Goal: Task Accomplishment & Management: Manage account settings

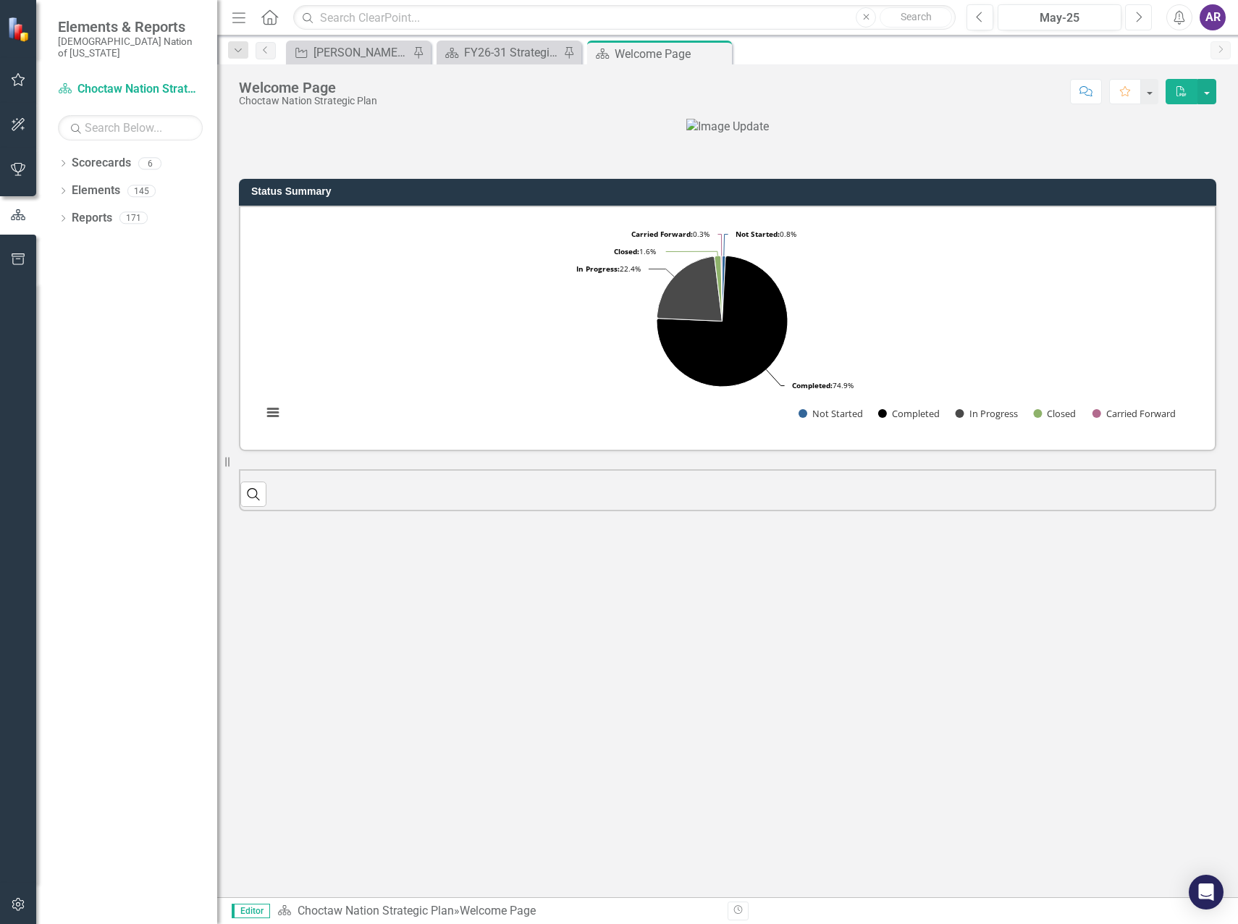
click at [1134, 19] on button "Next" at bounding box center [1138, 17] width 27 height 26
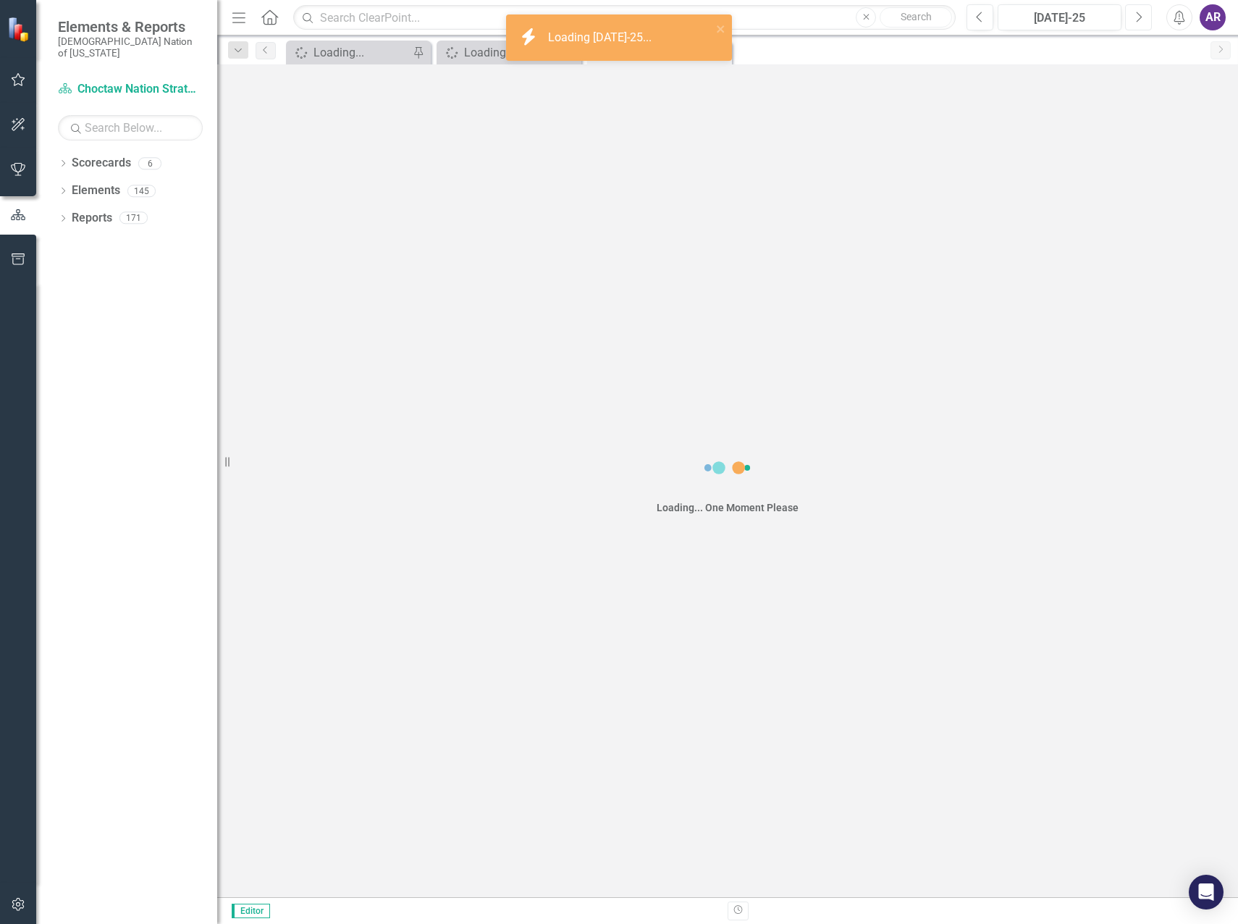
click at [1134, 19] on button "Next" at bounding box center [1138, 17] width 27 height 26
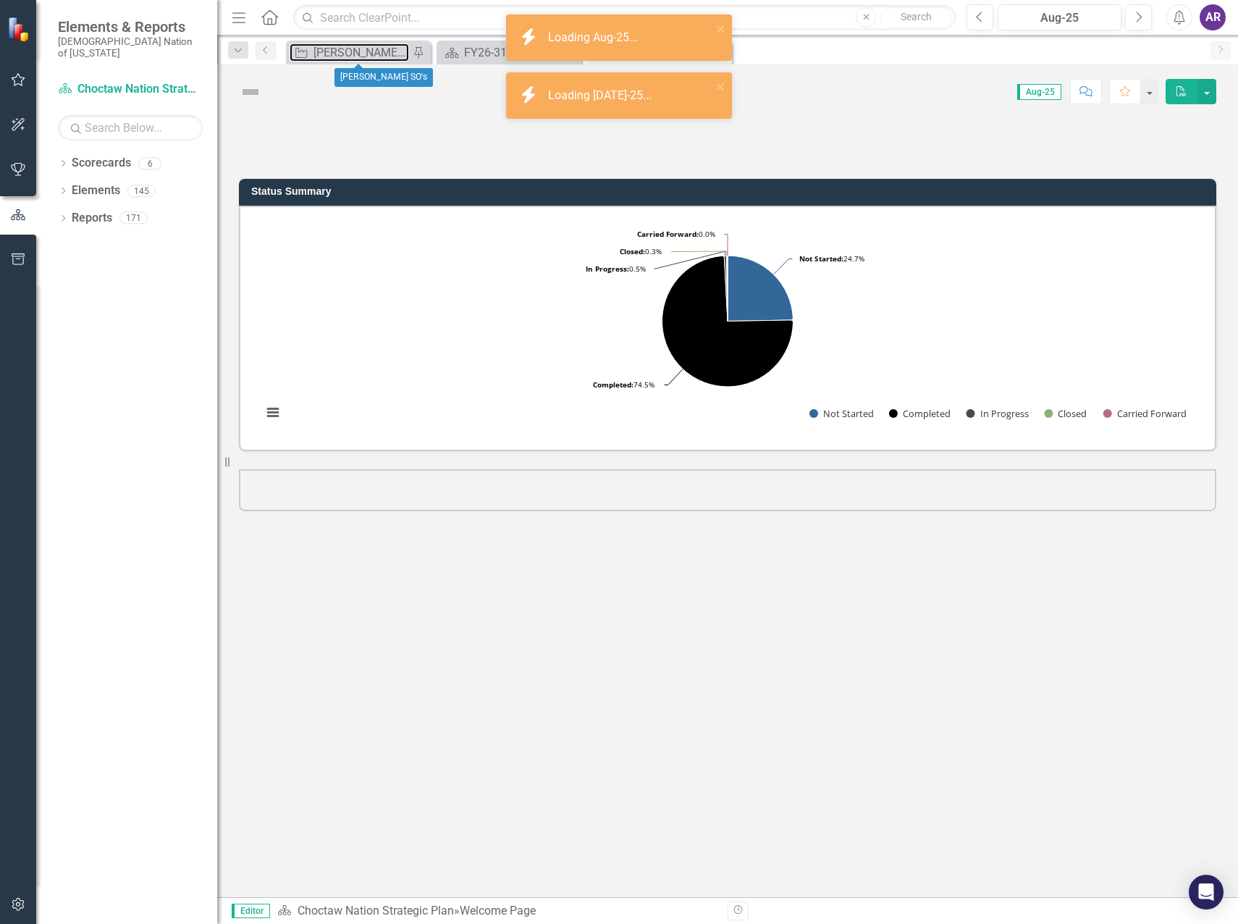
click at [326, 54] on div "[PERSON_NAME] SO's" at bounding box center [361, 52] width 96 height 18
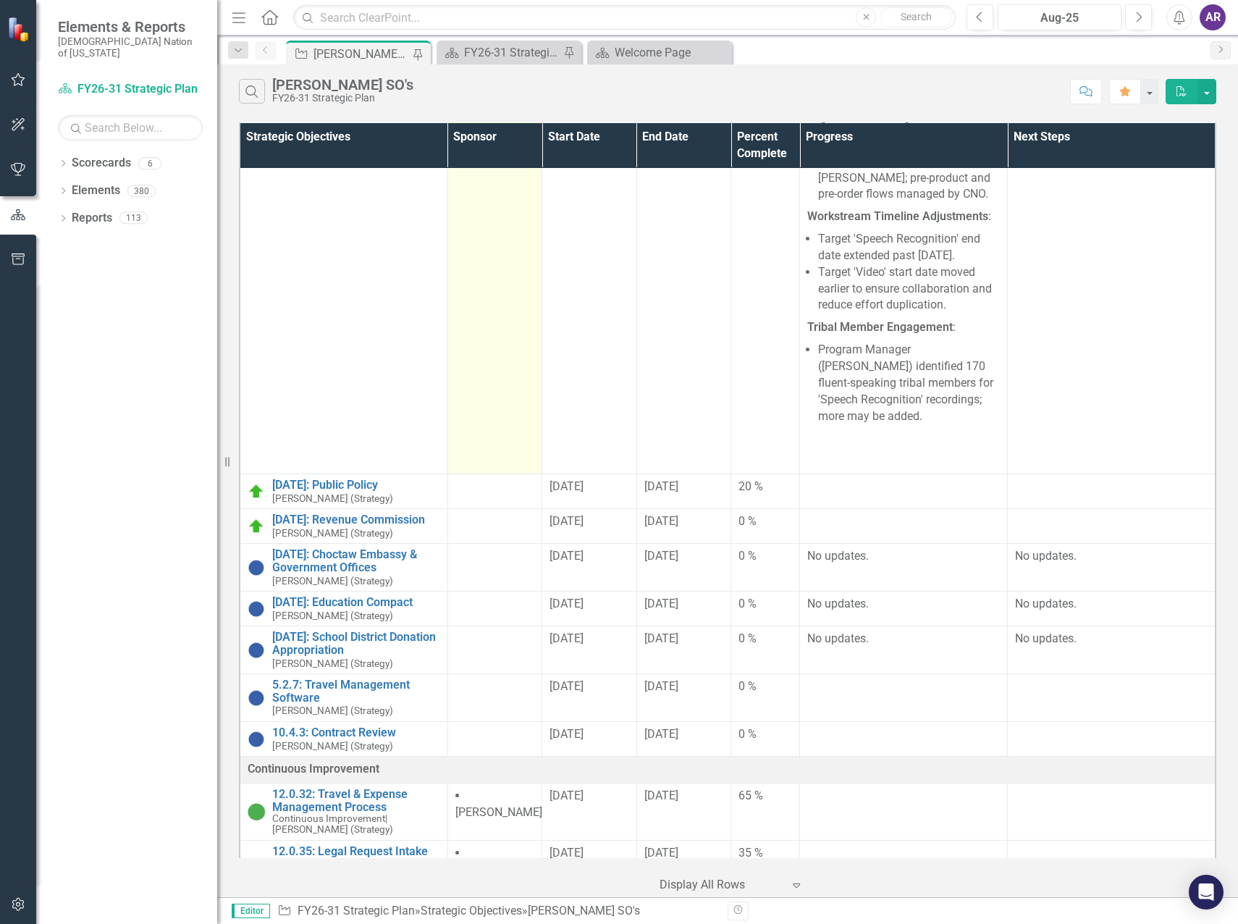
scroll to position [217, 0]
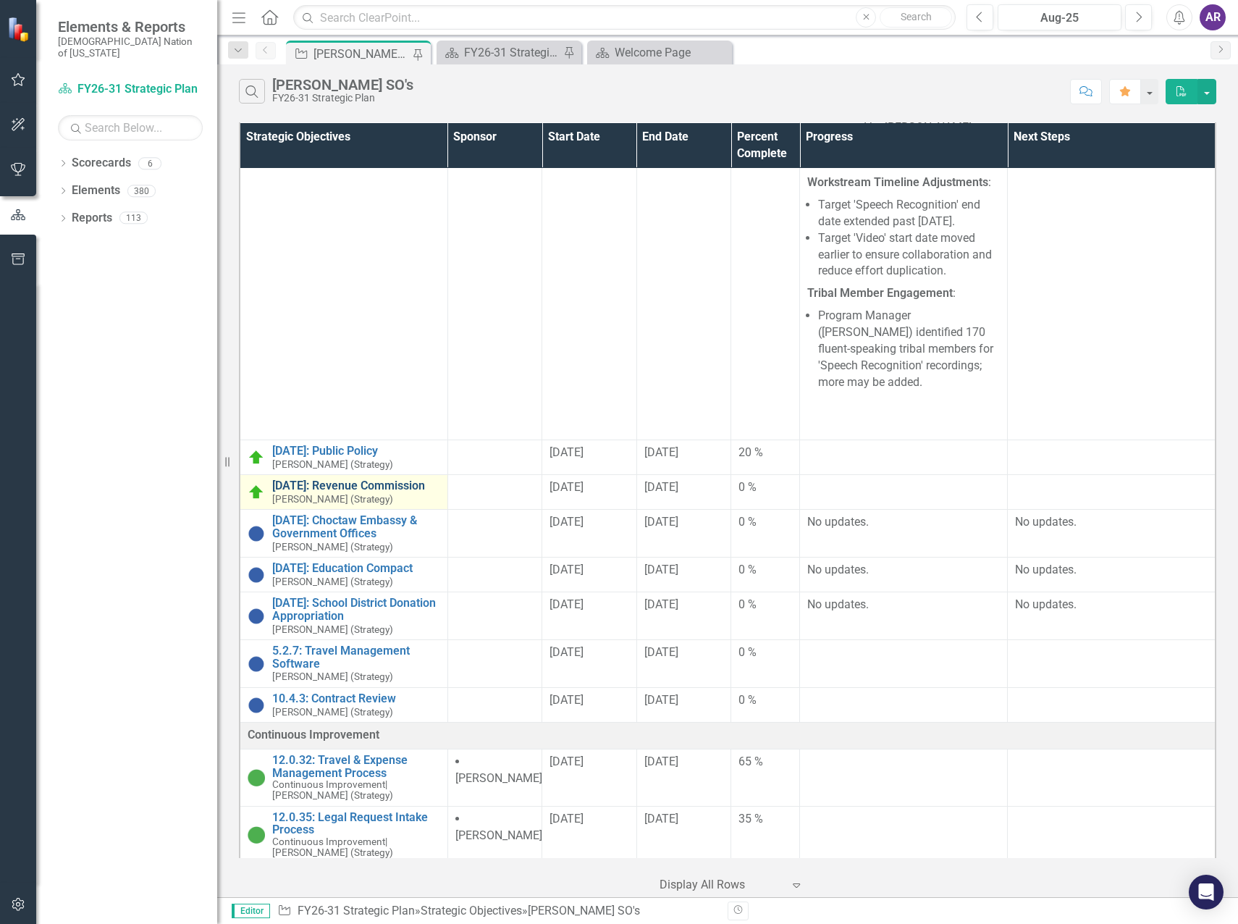
click at [378, 479] on link "[DATE]: Revenue Commission" at bounding box center [356, 485] width 168 height 13
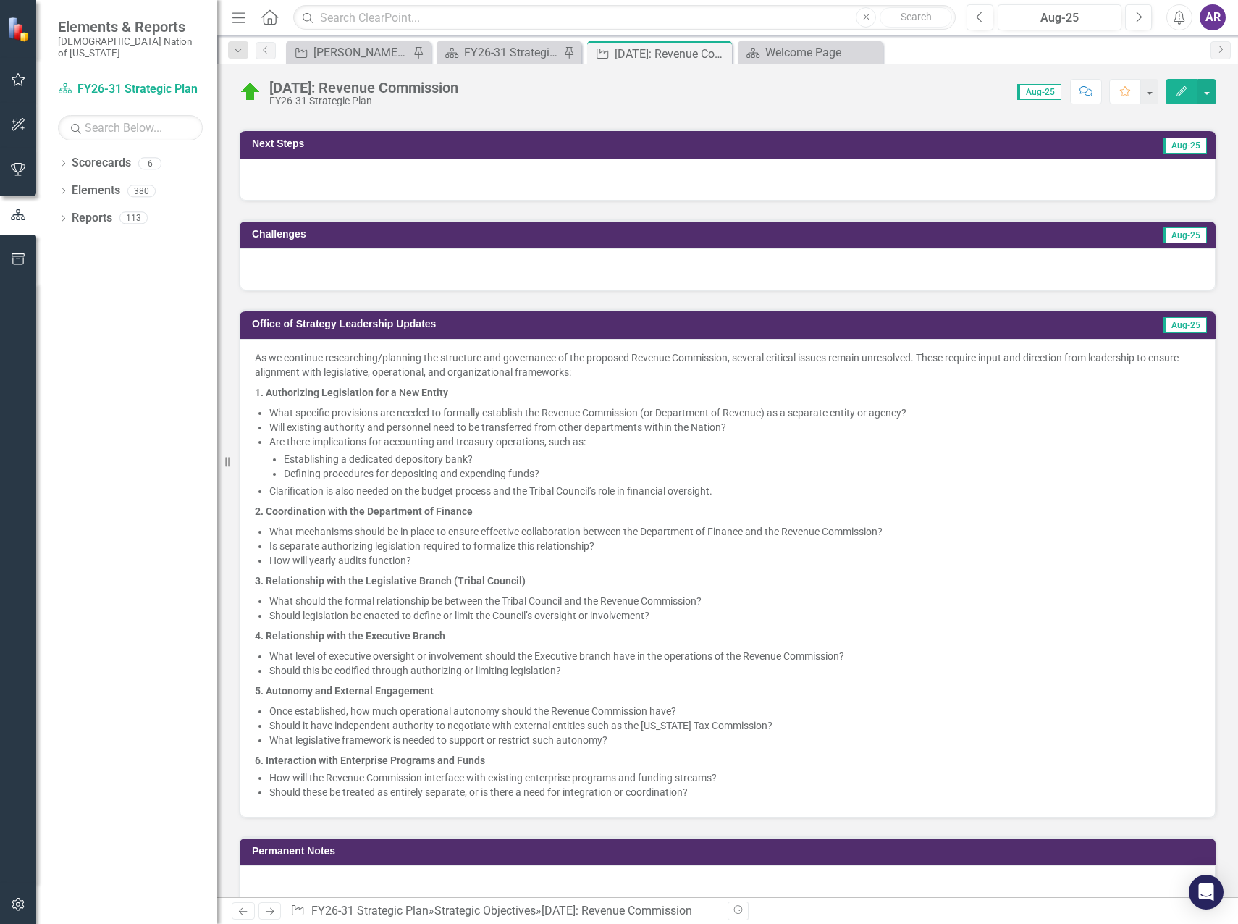
scroll to position [724, 0]
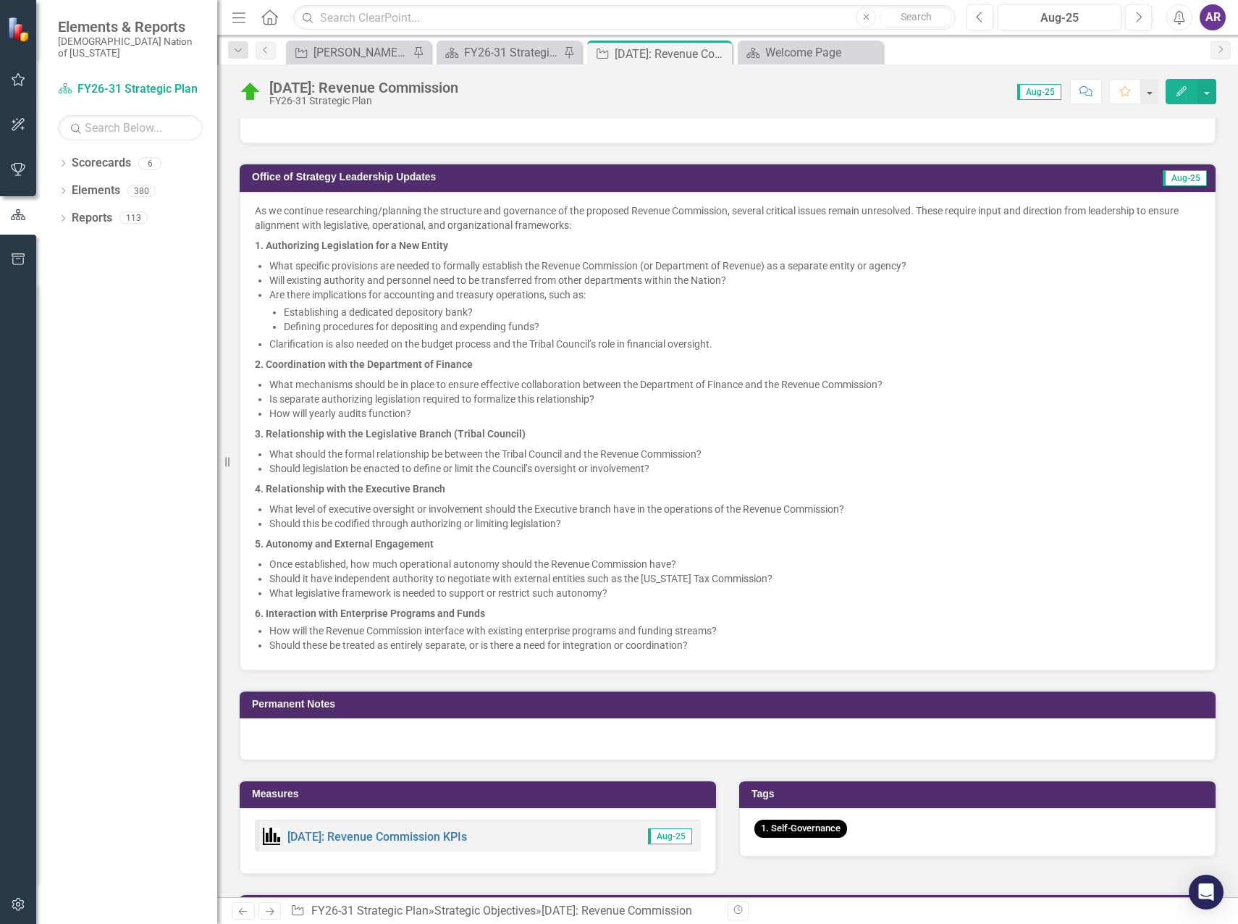
click at [693, 615] on p "6. Interaction with Enterprise Programs and Funds" at bounding box center [727, 611] width 945 height 17
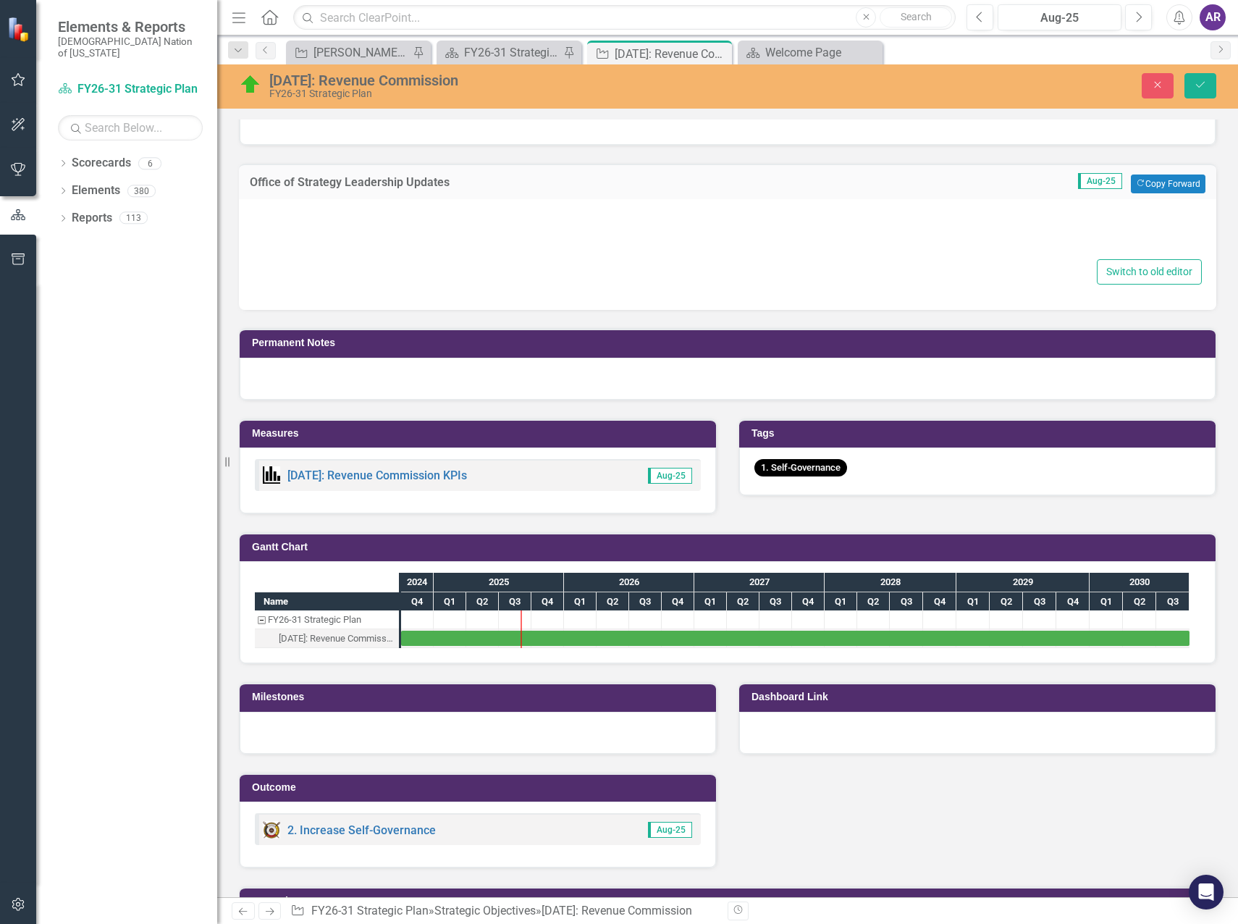
type textarea "<l>Ip do sitametc adipiscinge/seddoeiu tem incididun utl etdolorema al eni admi…"
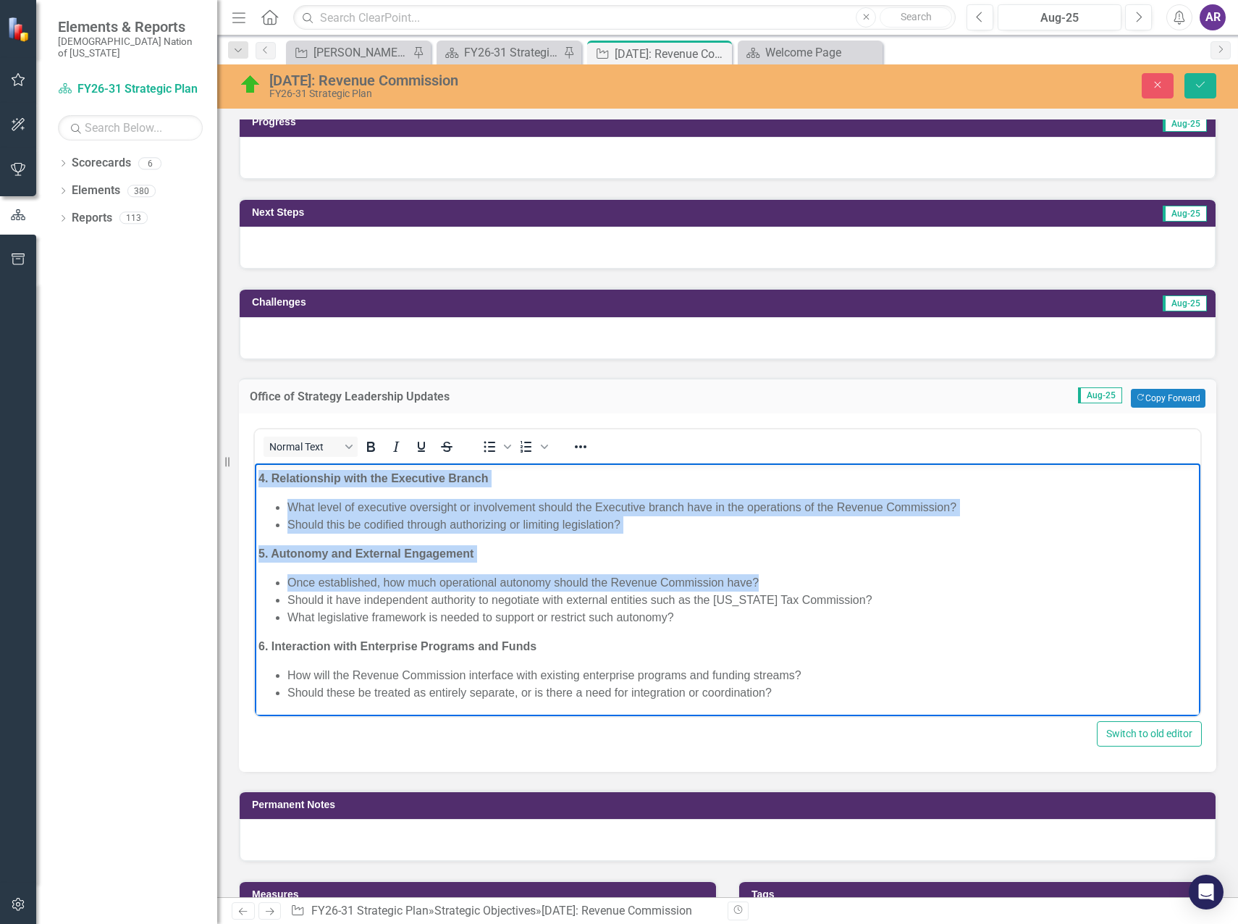
scroll to position [357, 0]
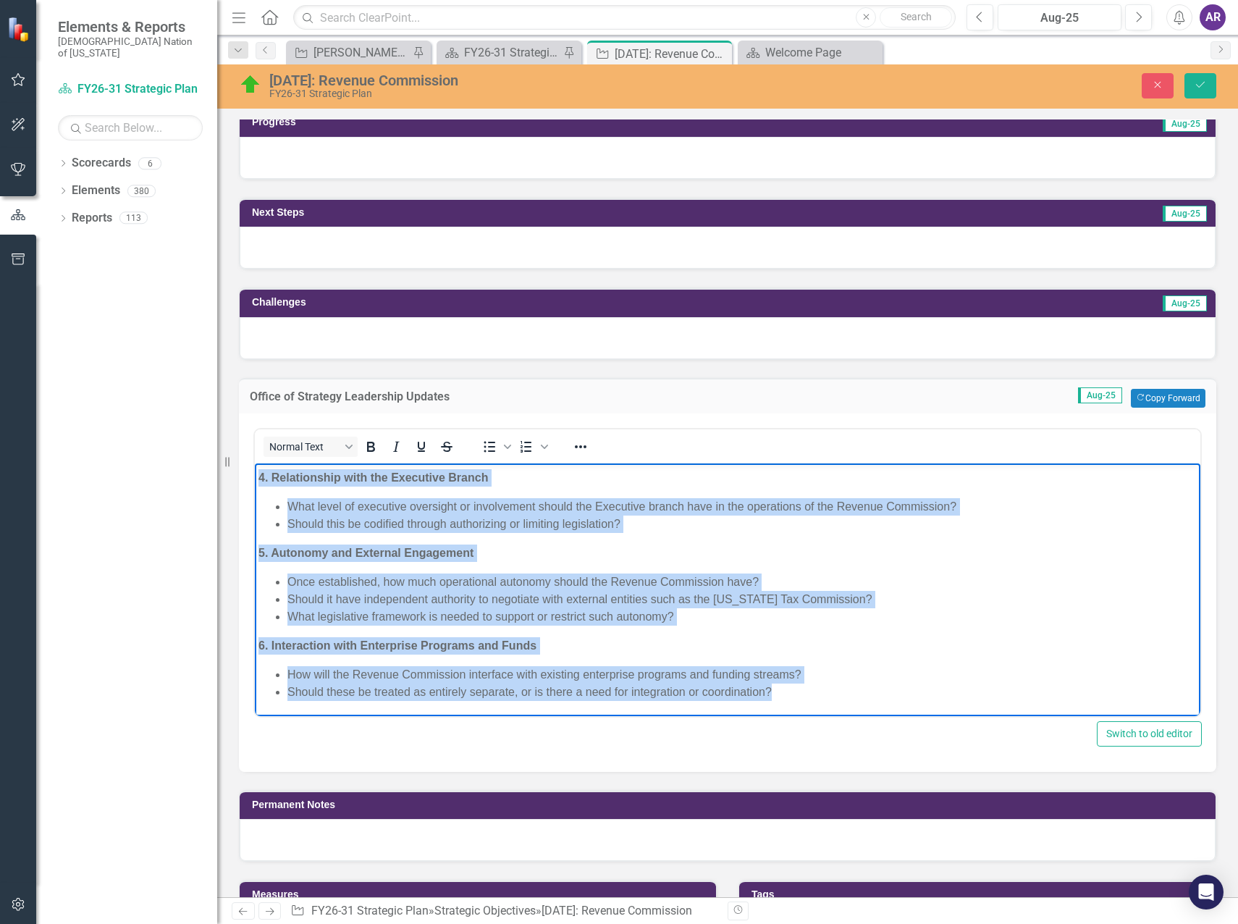
drag, startPoint x: 260, startPoint y: 473, endPoint x: 813, endPoint y: 698, distance: 597.1
click at [813, 698] on body "As we continue researching/planning the structure and governance of the propose…" at bounding box center [727, 410] width 945 height 609
copy body "Lo ip dolorsit ametconsect/adipisci eli seddoeius tem incididunt ut lab etdolor…"
click at [567, 582] on li "Once established, how much operational autonomy should the Revenue Commission h…" at bounding box center [741, 581] width 909 height 17
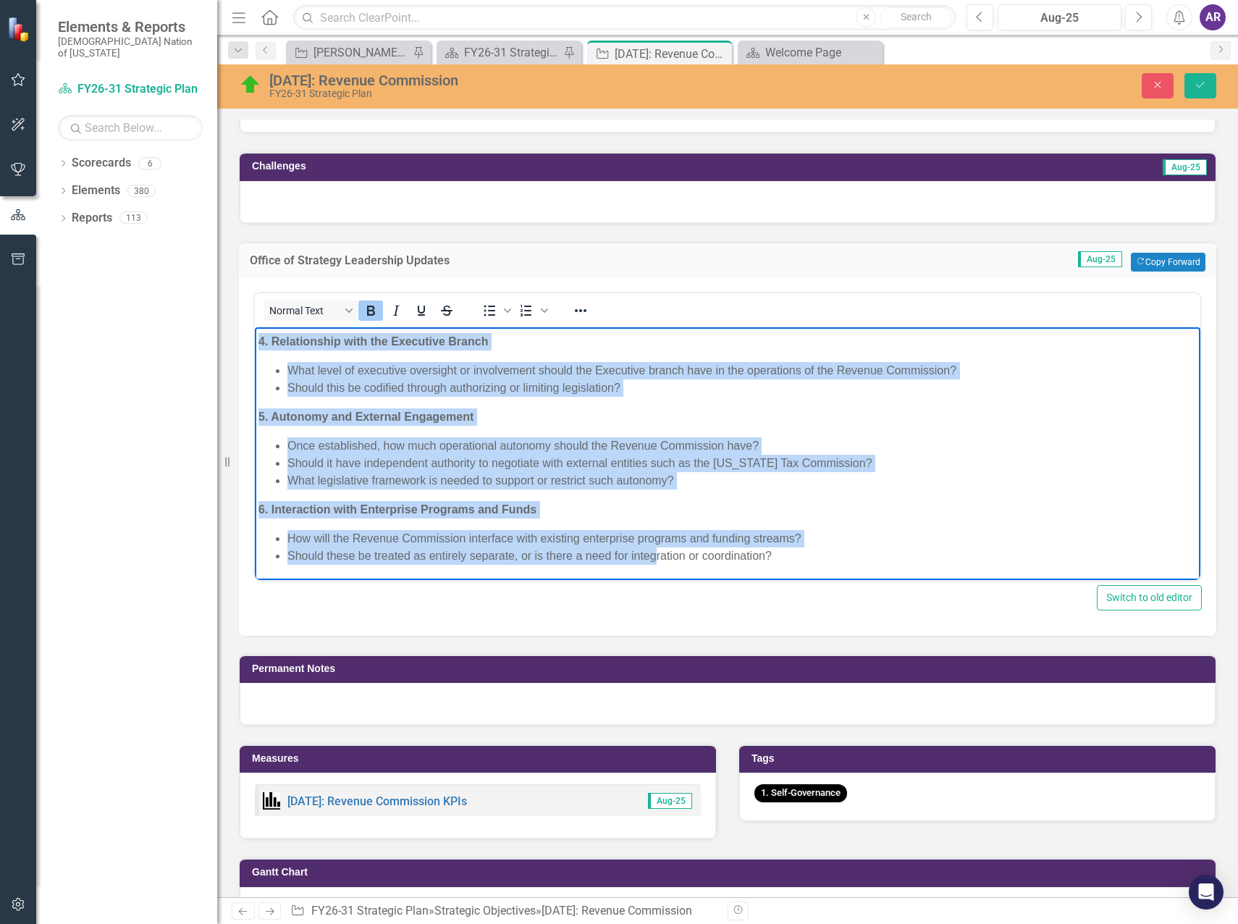
scroll to position [727, 0]
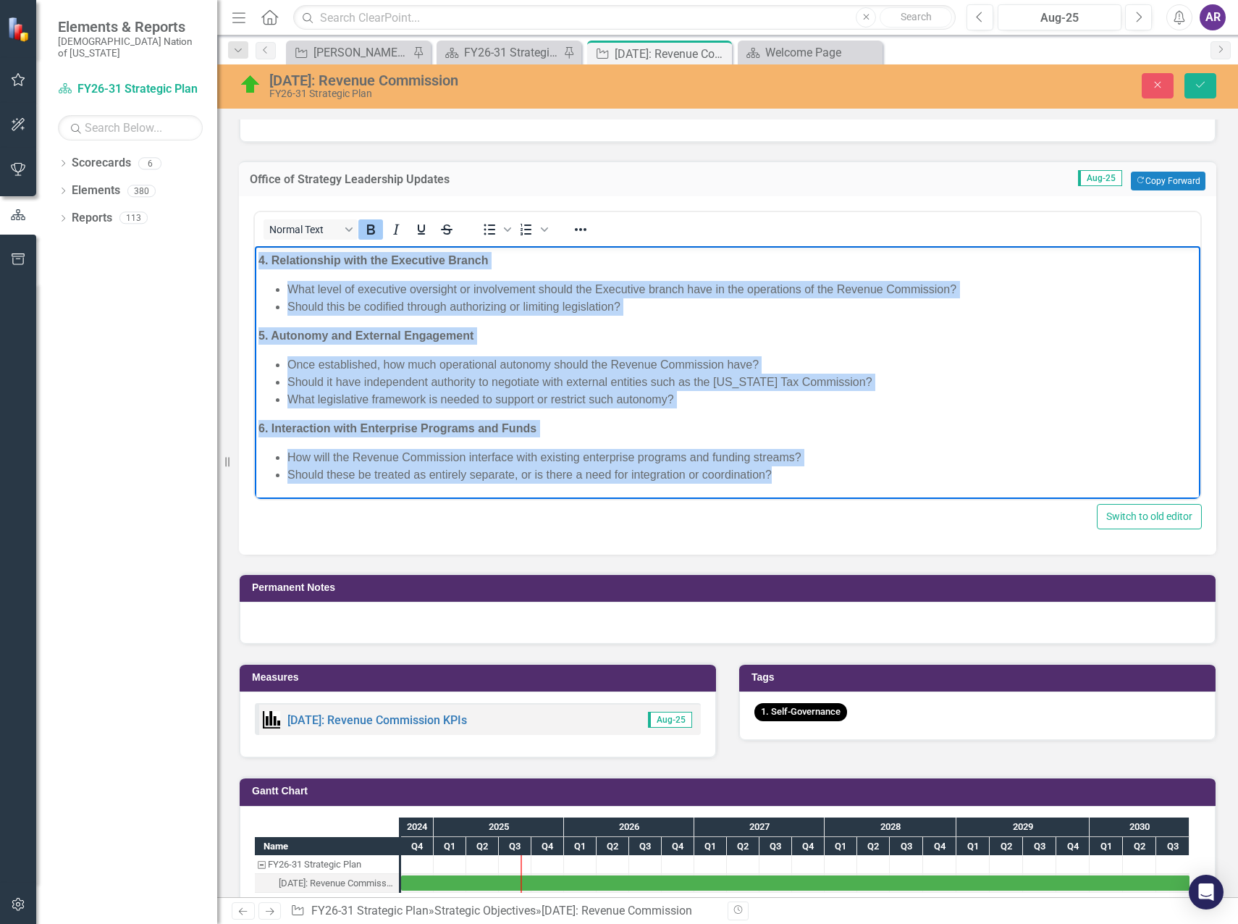
drag, startPoint x: 260, startPoint y: 303, endPoint x: 812, endPoint y: 494, distance: 584.6
click at [812, 494] on body "As we continue researching/planning the structure and governance of the propose…" at bounding box center [727, 193] width 945 height 609
copy body "9. Loremipsumd Sitametcons adi e Sed Doeius Temp incididu utlaboreet dol magnaa…"
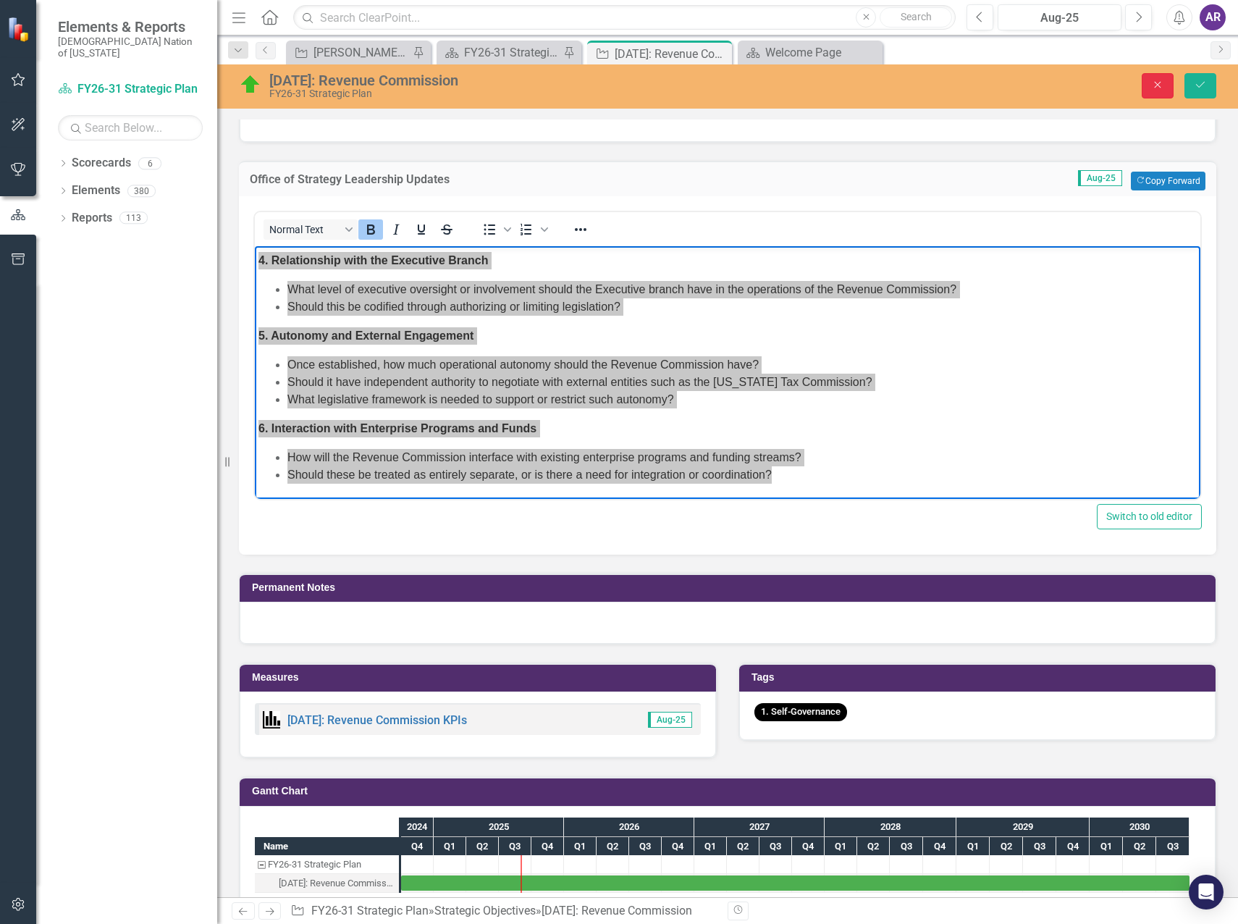
click at [1149, 91] on button "Close" at bounding box center [1157, 85] width 32 height 25
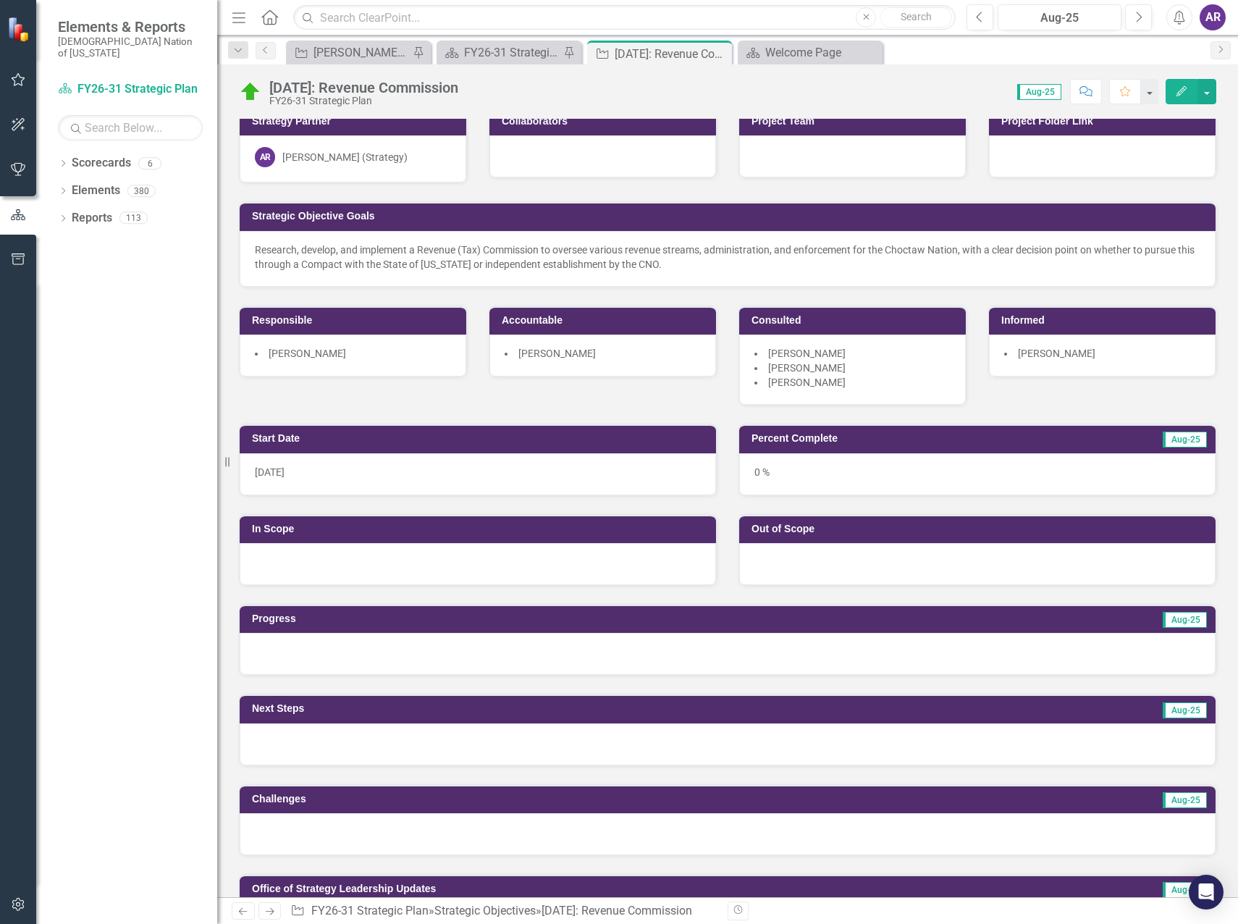
scroll to position [3, 0]
